Goal: Information Seeking & Learning: Learn about a topic

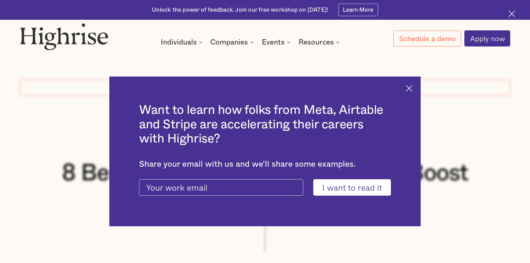
click at [511, 17] on img at bounding box center [511, 14] width 6 height 6
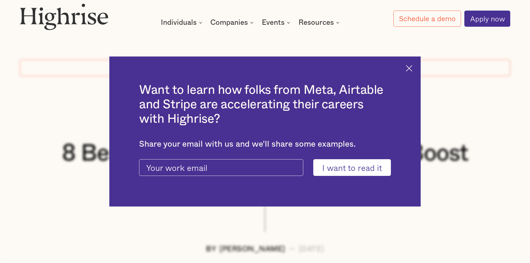
click at [411, 71] on img at bounding box center [409, 68] width 6 height 6
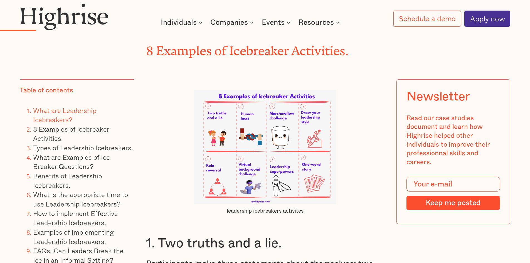
scroll to position [1418, 0]
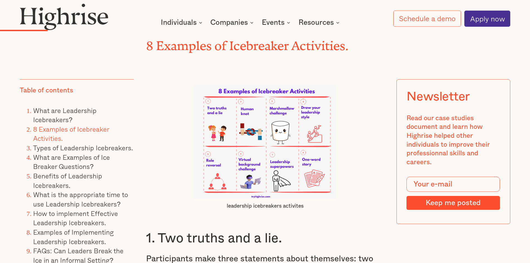
click at [304, 148] on img at bounding box center [264, 142] width 143 height 114
click at [249, 168] on img at bounding box center [264, 142] width 143 height 114
click at [299, 169] on img at bounding box center [264, 142] width 143 height 114
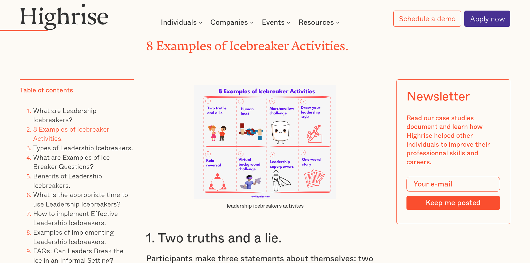
click at [299, 169] on img at bounding box center [264, 142] width 143 height 114
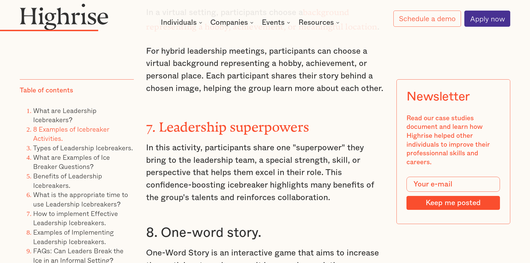
scroll to position [2279, 0]
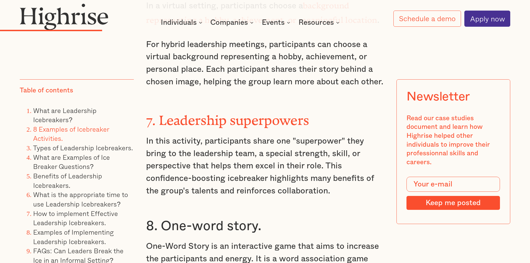
click at [260, 163] on p "In this activity, participants share one "superpower" they bring to the leaders…" at bounding box center [265, 166] width 238 height 62
click at [260, 162] on p "In this activity, participants share one "superpower" they bring to the leaders…" at bounding box center [265, 166] width 238 height 62
click at [328, 167] on p "In this activity, participants share one "superpower" they bring to the leaders…" at bounding box center [265, 166] width 238 height 62
click at [339, 178] on p "In this activity, participants share one "superpower" they bring to the leaders…" at bounding box center [265, 166] width 238 height 62
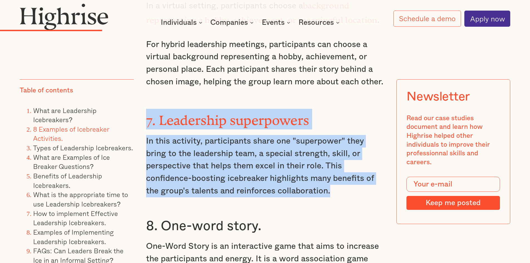
drag, startPoint x: 332, startPoint y: 179, endPoint x: 147, endPoint y: 107, distance: 198.9
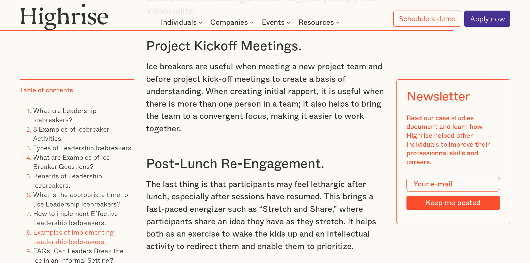
scroll to position [7839, 0]
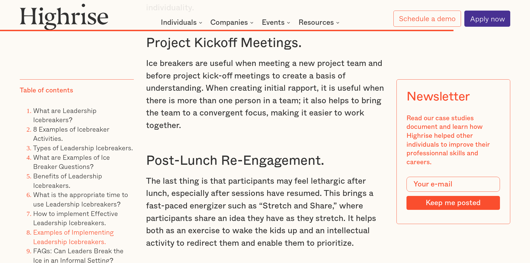
click at [237, 193] on p "The last thing is that participants may feel lethargic after lunch, especially …" at bounding box center [265, 212] width 238 height 74
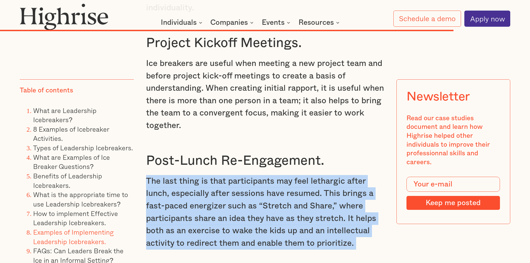
click at [237, 193] on p "The last thing is that participants may feel lethargic after lunch, especially …" at bounding box center [265, 212] width 238 height 74
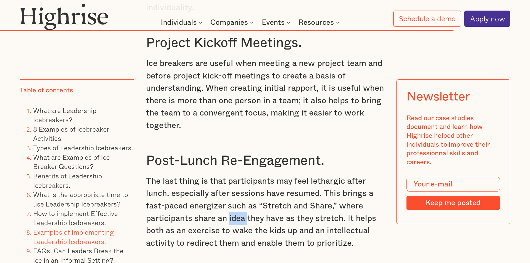
click at [237, 193] on p "The last thing is that participants may feel lethargic after lunch, especially …" at bounding box center [265, 212] width 238 height 74
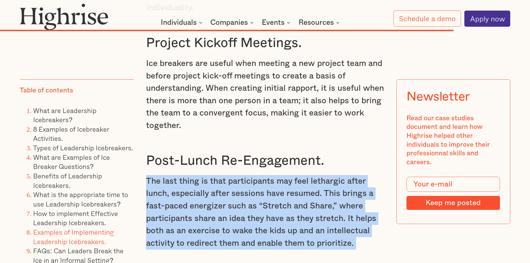
click at [237, 193] on p "The last thing is that participants may feel lethargic after lunch, especially …" at bounding box center [265, 212] width 238 height 74
click at [240, 204] on p "The last thing is that participants may feel lethargic after lunch, especially …" at bounding box center [265, 212] width 238 height 74
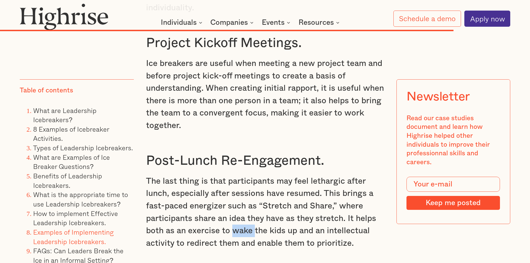
click at [240, 204] on p "The last thing is that participants may feel lethargic after lunch, especially …" at bounding box center [265, 212] width 238 height 74
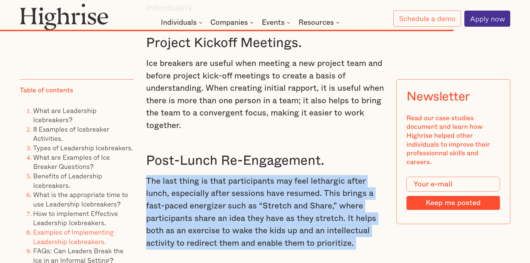
click at [240, 204] on p "The last thing is that participants may feel lethargic after lunch, especially …" at bounding box center [265, 212] width 238 height 74
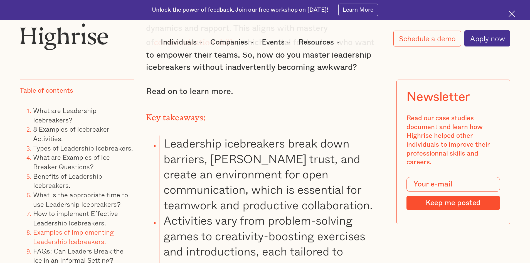
scroll to position [695, 0]
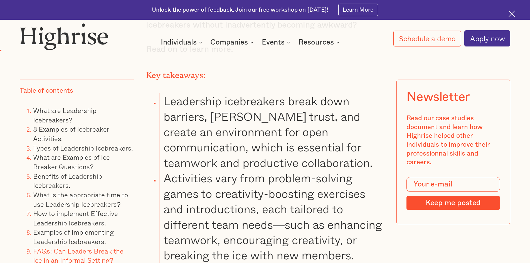
click at [90, 255] on link "FAQs: Can Leaders Break the Ice in an Informal Setting?" at bounding box center [78, 255] width 90 height 20
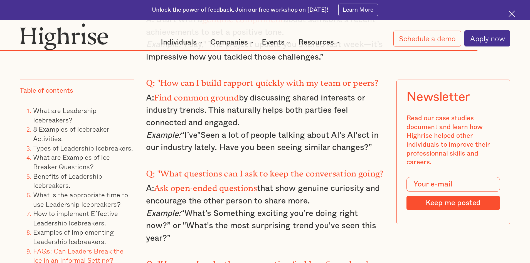
scroll to position [8243, 0]
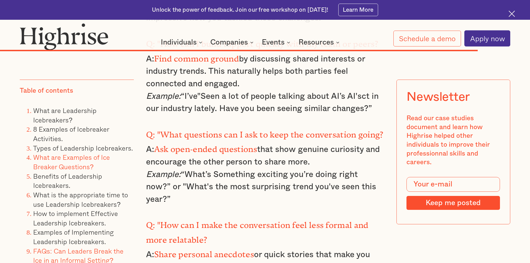
click at [74, 158] on link "What are Examples of Ice Breaker Questions?" at bounding box center [71, 162] width 77 height 20
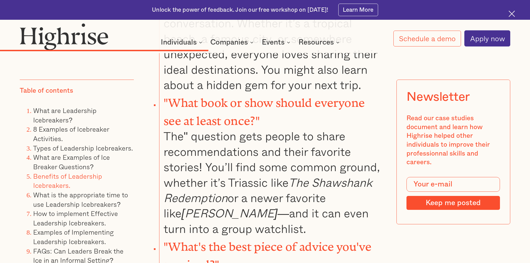
scroll to position [3982, 0]
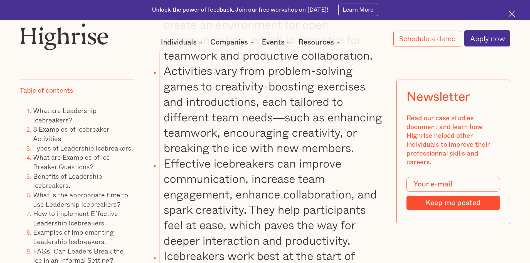
scroll to position [890, 0]
